Goal: Entertainment & Leisure: Consume media (video, audio)

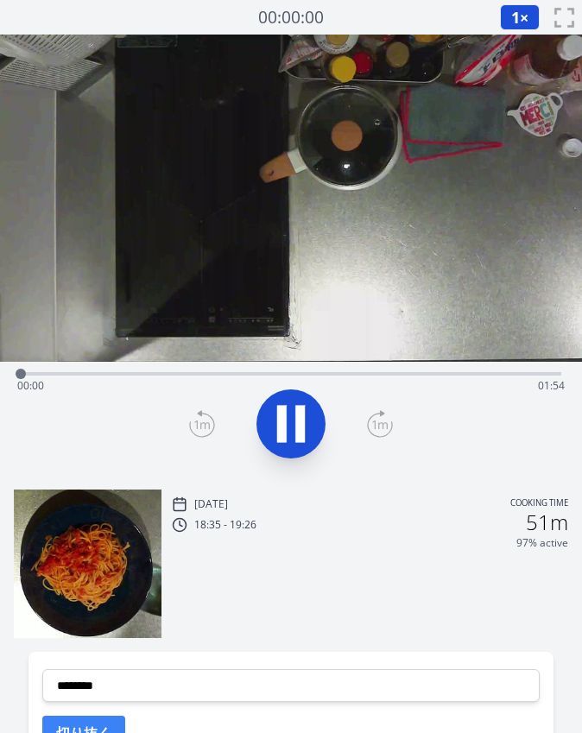
click at [359, 369] on div "Time elapsed: 00:00 Time remaining: 01:54" at bounding box center [291, 372] width 540 height 21
click at [411, 369] on div "Time elapsed: 01:11 Time remaining: 00:43" at bounding box center [291, 372] width 540 height 21
click at [305, 416] on icon at bounding box center [291, 424] width 48 height 48
click at [473, 372] on div at bounding box center [461, 374] width 26 height 26
click at [464, 374] on div at bounding box center [473, 374] width 26 height 26
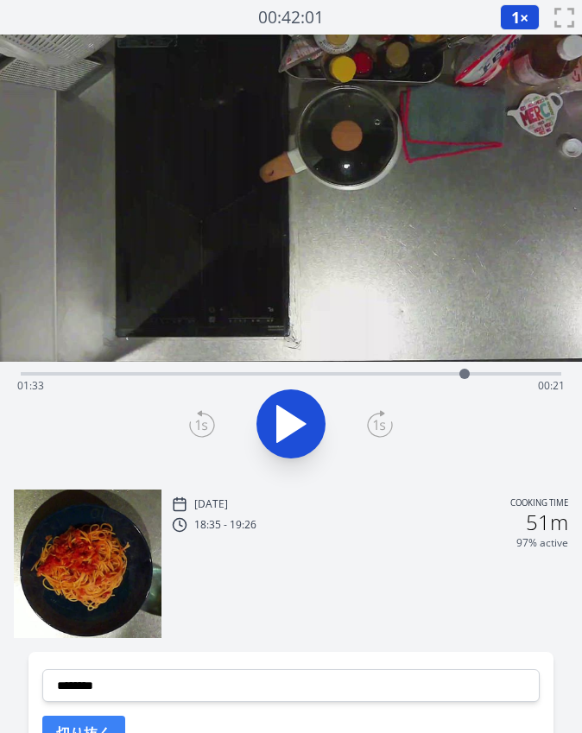
click at [471, 373] on div at bounding box center [464, 374] width 26 height 26
click at [304, 415] on icon at bounding box center [299, 424] width 9 height 37
click at [295, 375] on div "Time elapsed: 01:37 Time remaining: 00:17" at bounding box center [290, 386] width 547 height 28
click at [356, 367] on div "Time elapsed: 00:57 Time remaining: 00:57" at bounding box center [291, 372] width 540 height 21
click at [426, 367] on div "Time elapsed: 01:10 Time remaining: 00:44" at bounding box center [291, 372] width 540 height 21
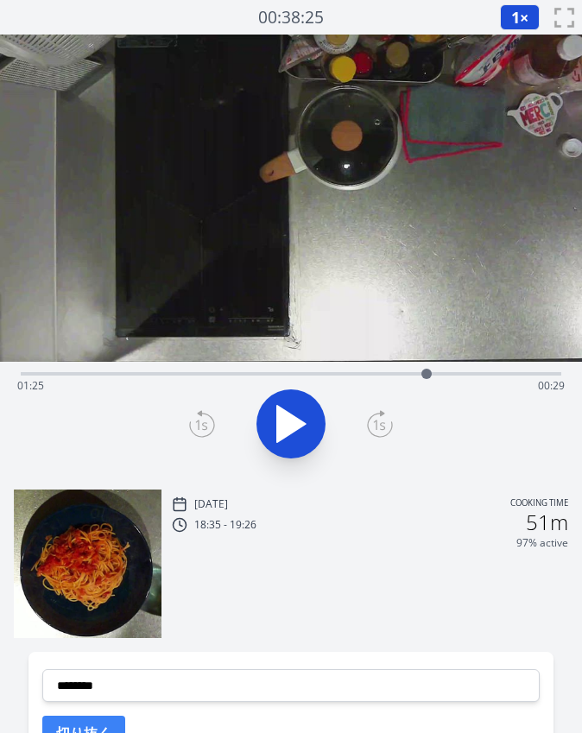
click at [385, 372] on div "Time elapsed: 01:25 Time remaining: 00:29" at bounding box center [290, 386] width 547 height 28
